Goal: Complete application form

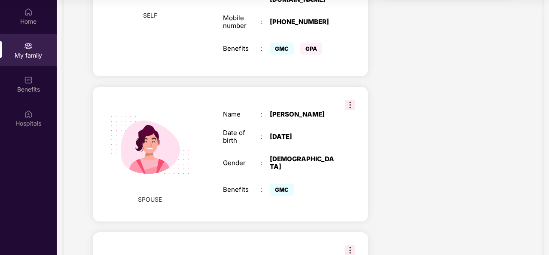
scroll to position [466, 0]
click at [347, 99] on img at bounding box center [350, 104] width 10 height 10
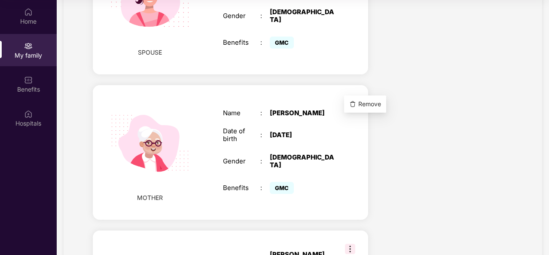
scroll to position [614, 0]
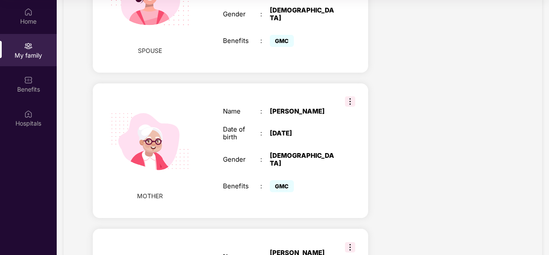
click at [333, 152] on div "[DEMOGRAPHIC_DATA]" at bounding box center [302, 159] width 65 height 15
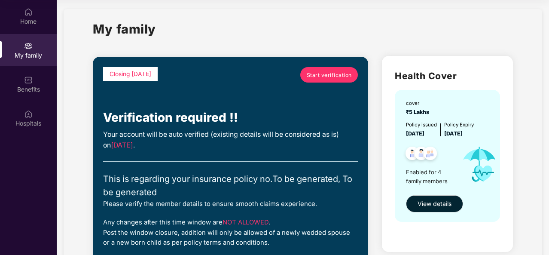
scroll to position [0, 0]
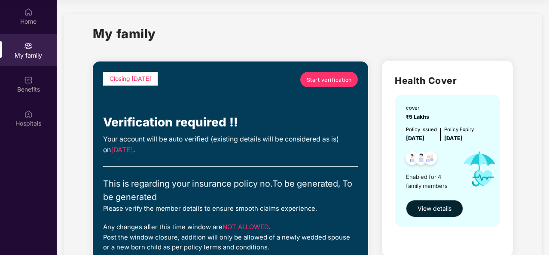
click at [331, 80] on span "Start verification" at bounding box center [329, 80] width 45 height 8
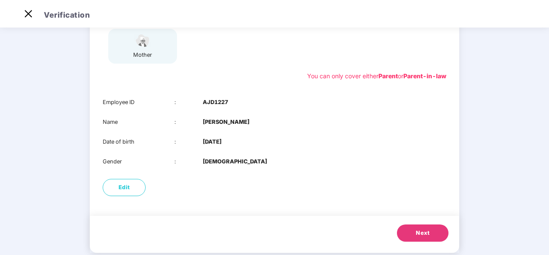
scroll to position [141, 0]
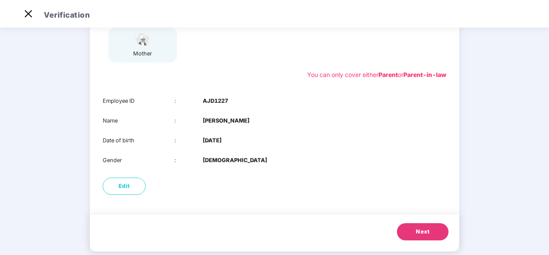
click at [410, 237] on button "Next" at bounding box center [423, 231] width 52 height 17
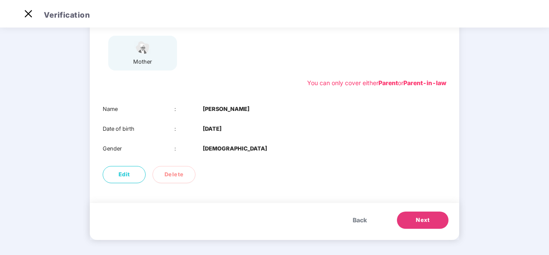
scroll to position [134, 0]
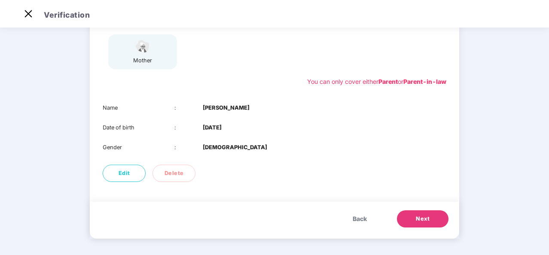
click at [416, 216] on span "Next" at bounding box center [423, 218] width 14 height 9
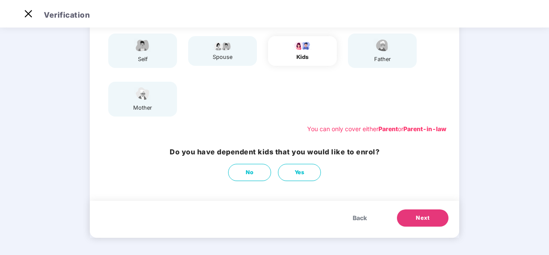
scroll to position [87, 0]
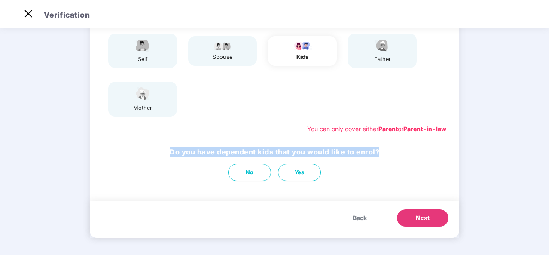
drag, startPoint x: 166, startPoint y: 152, endPoint x: 382, endPoint y: 152, distance: 216.4
click at [382, 152] on div "Do you have dependent kids that you would like to enrol? No Yes" at bounding box center [274, 163] width 369 height 43
copy h3 "Do you have dependent kids that you would like to enrol?"
click at [249, 173] on span "No" at bounding box center [250, 172] width 8 height 9
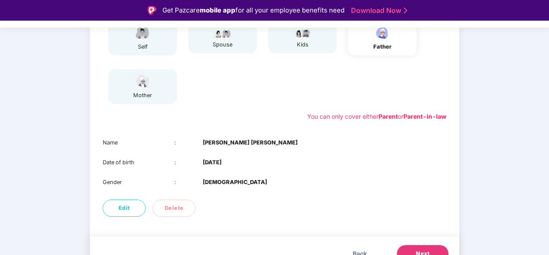
scroll to position [121, 0]
click at [126, 205] on span "Edit" at bounding box center [124, 207] width 12 height 9
select select "****"
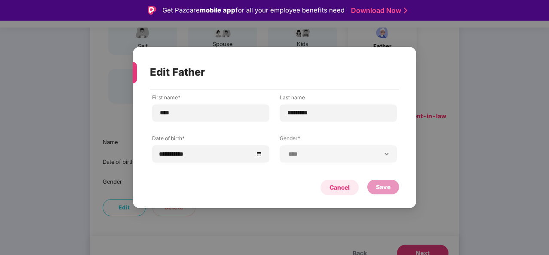
click at [344, 187] on div "Cancel" at bounding box center [339, 186] width 20 height 9
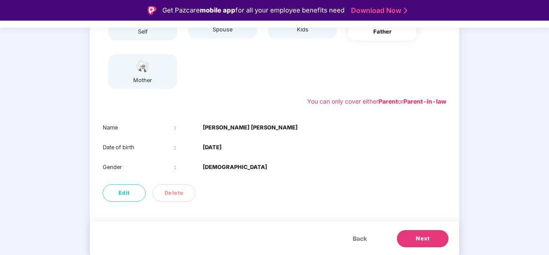
scroll to position [134, 0]
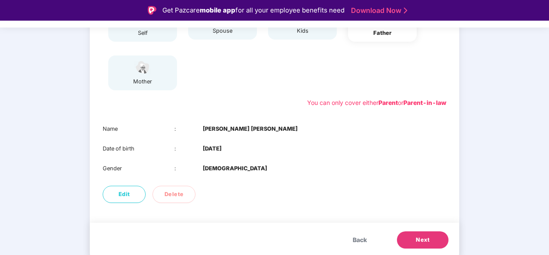
click at [425, 236] on span "Next" at bounding box center [423, 239] width 14 height 9
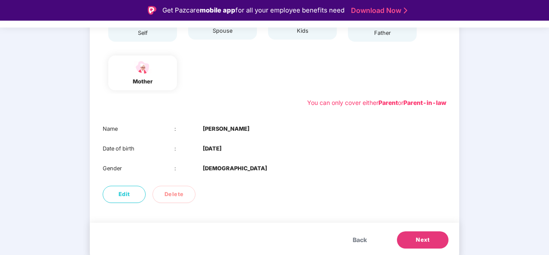
scroll to position [21, 0]
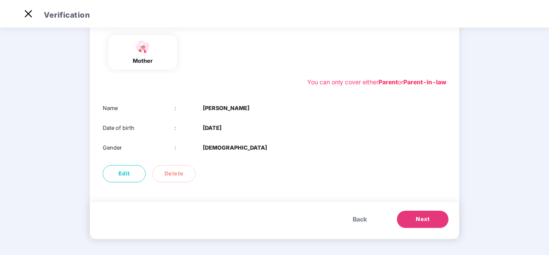
click at [420, 213] on button "Next" at bounding box center [423, 218] width 52 height 17
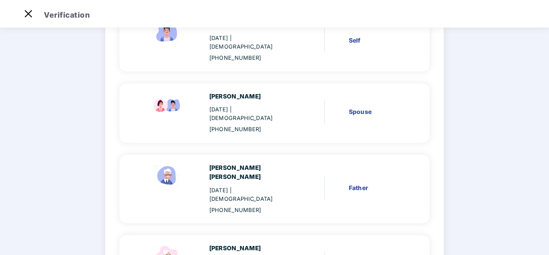
scroll to position [170, 0]
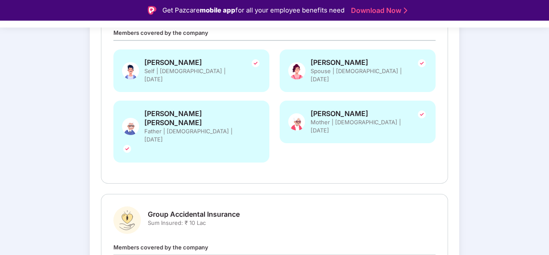
scroll to position [245, 0]
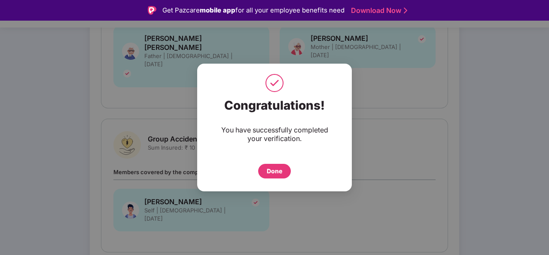
click at [272, 175] on div "Done" at bounding box center [274, 170] width 15 height 9
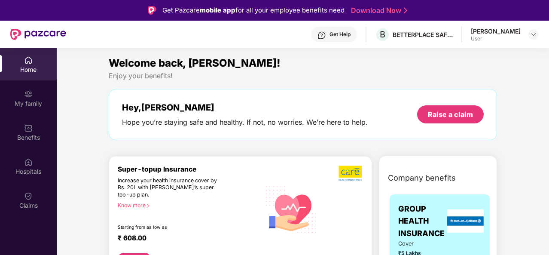
click at [393, 65] on div "Welcome back, Amresh!" at bounding box center [303, 63] width 388 height 16
